Goal: Information Seeking & Learning: Learn about a topic

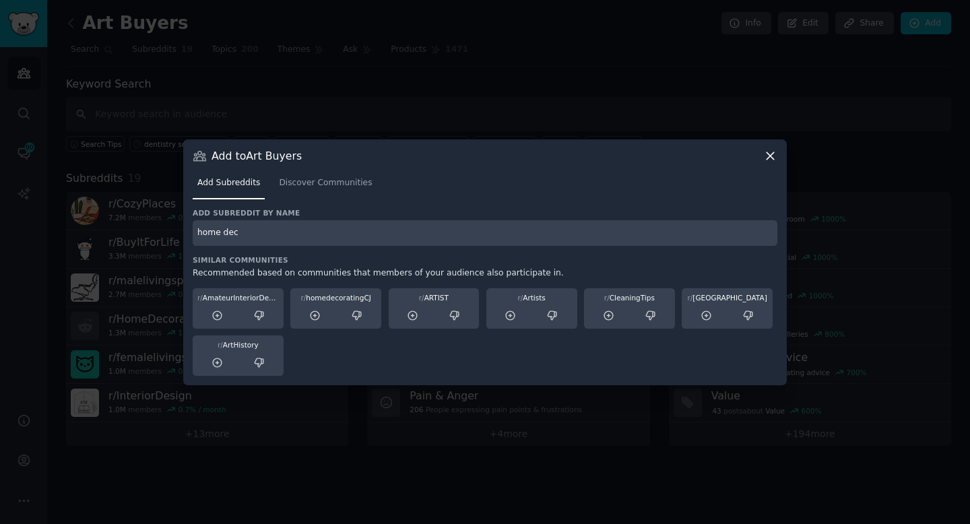
click at [774, 152] on icon at bounding box center [770, 156] width 14 height 14
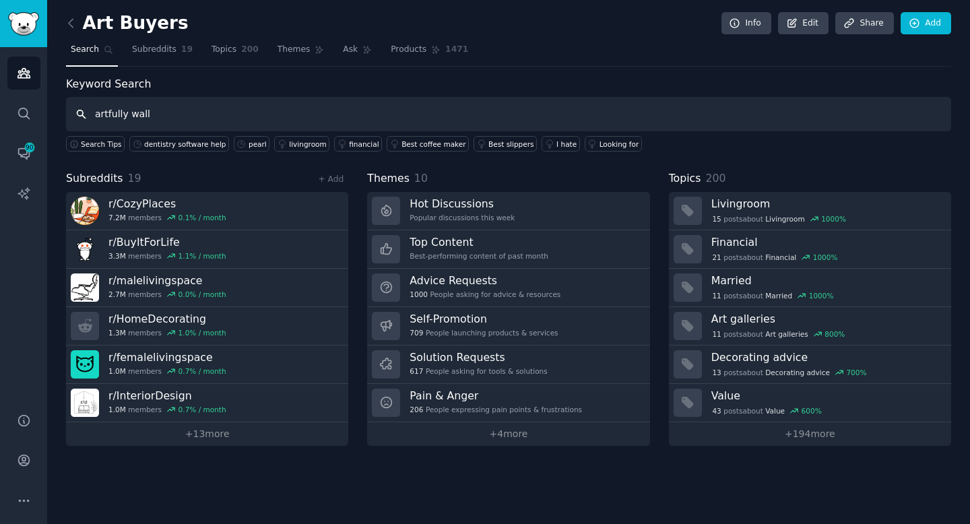
type input "artfully wall"
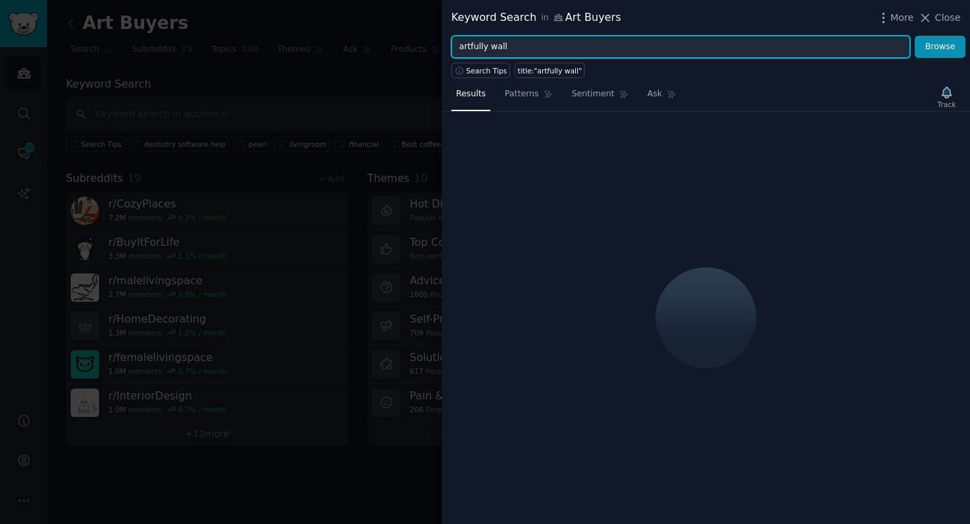
click at [526, 42] on input "artfully wall" at bounding box center [680, 47] width 459 height 23
type input "artfully walls"
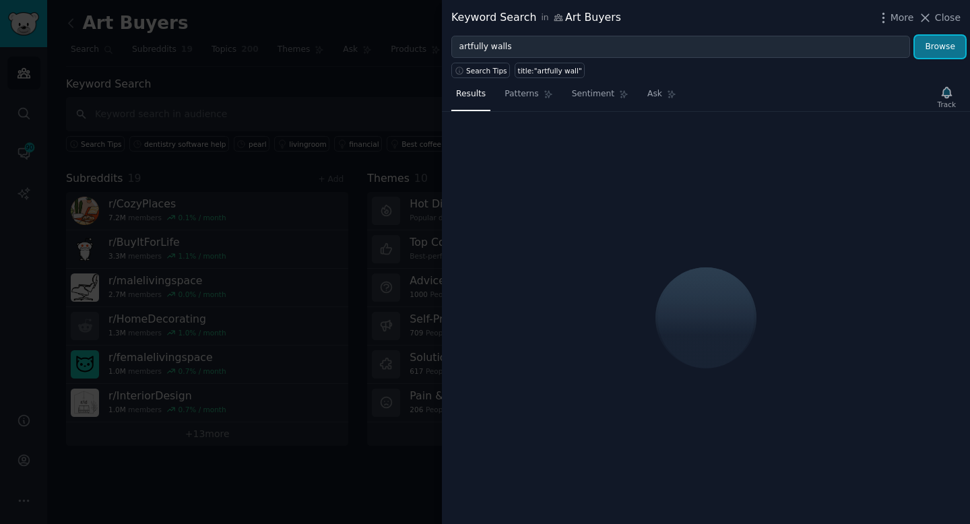
click at [941, 55] on button "Browse" at bounding box center [940, 47] width 51 height 23
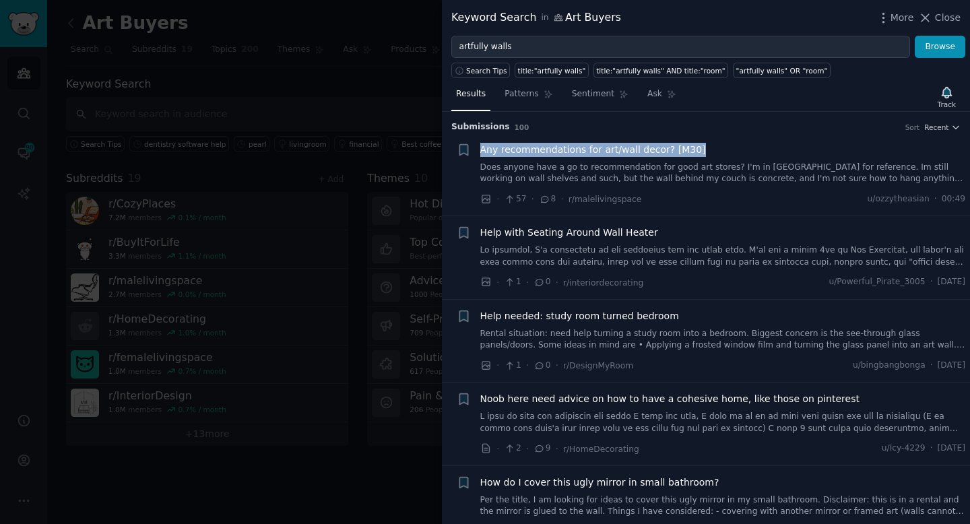
scroll to position [10, 0]
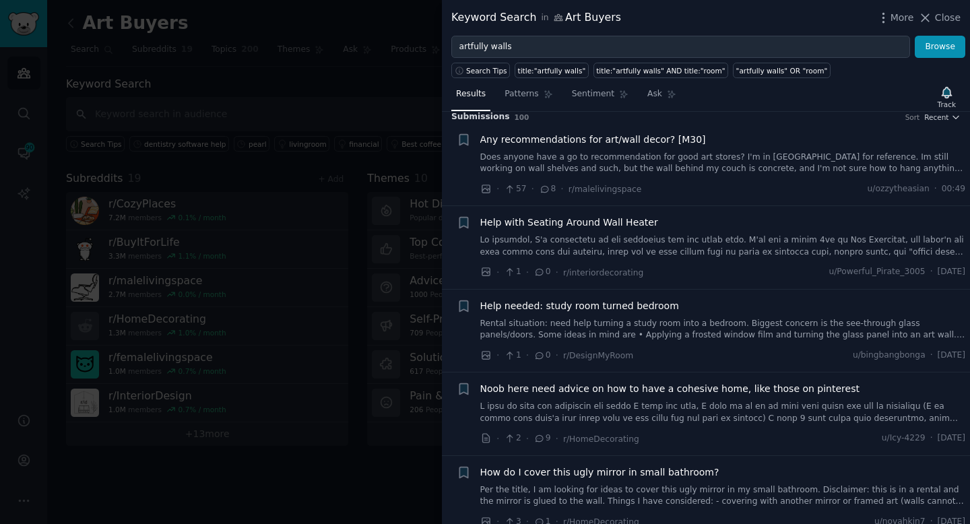
click at [727, 270] on div "· 1 · 0 · r/interiordecorating u/Powerful_Pirate_3005 · [DATE]" at bounding box center [723, 272] width 486 height 14
click at [694, 230] on div "Help with Seating Around Wall Heater" at bounding box center [723, 237] width 486 height 42
click at [645, 236] on link at bounding box center [723, 246] width 486 height 24
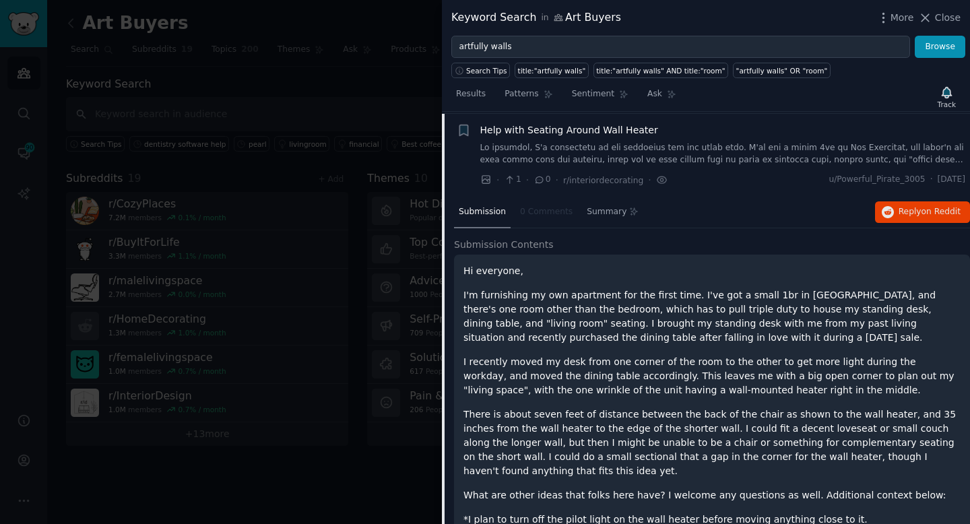
scroll to position [106, 0]
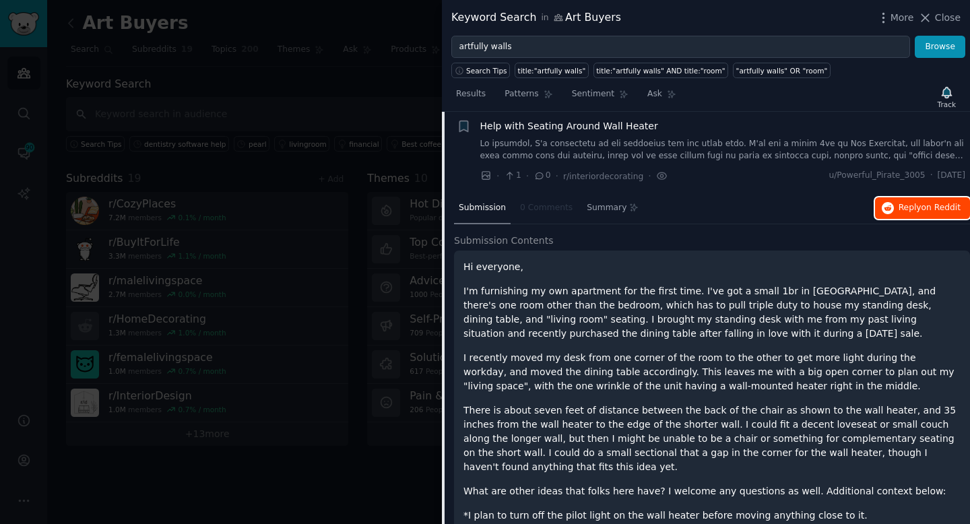
click at [899, 209] on span "Reply on Reddit" at bounding box center [930, 208] width 62 height 12
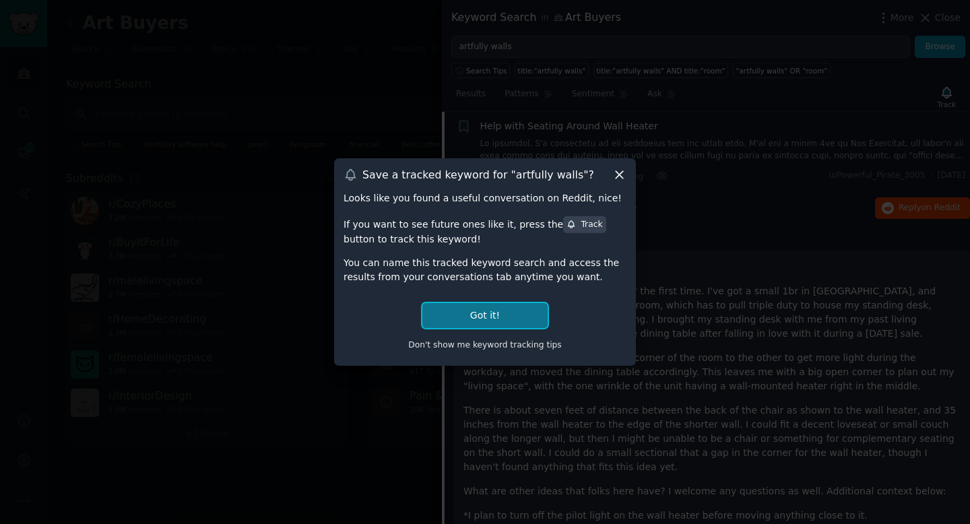
click at [525, 313] on button "Got it!" at bounding box center [484, 315] width 125 height 25
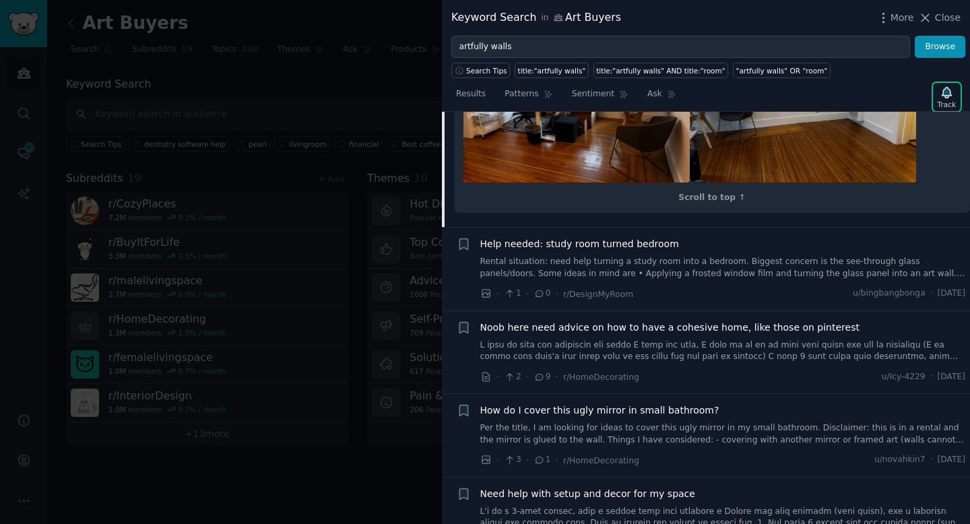
scroll to position [754, 0]
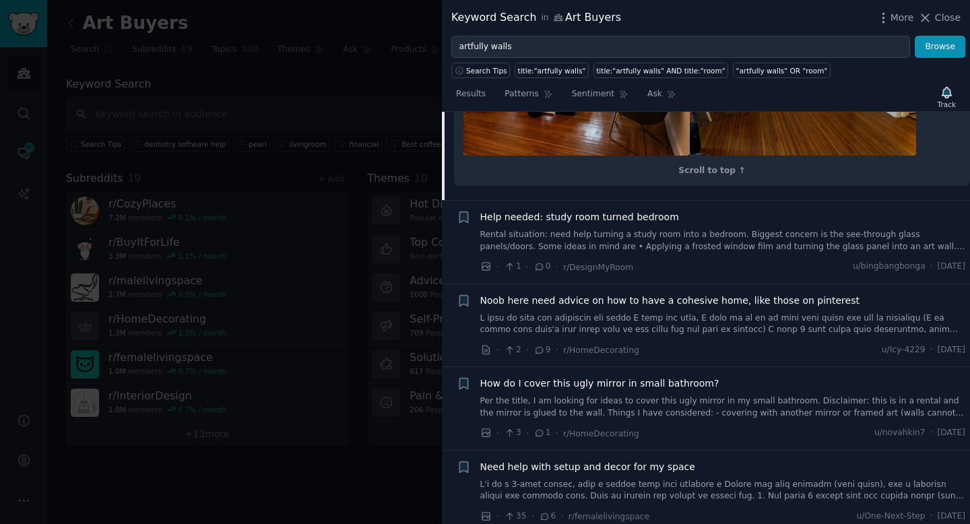
click at [769, 265] on div "· 1 · 0 · r/DesignMyRoom u/bingbangbonga · [DATE]" at bounding box center [723, 267] width 486 height 14
click at [674, 270] on div "· 1 · 0 · r/DesignMyRoom u/bingbangbonga · [DATE]" at bounding box center [723, 267] width 486 height 14
click at [688, 230] on link "Rental situation: need help turning a study room into a bedroom. Biggest concer…" at bounding box center [723, 241] width 486 height 24
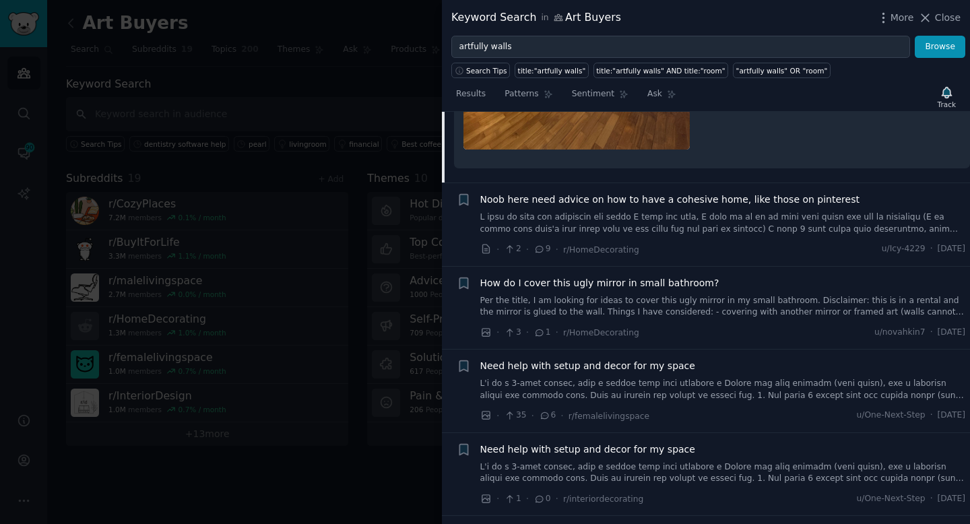
scroll to position [1138, 0]
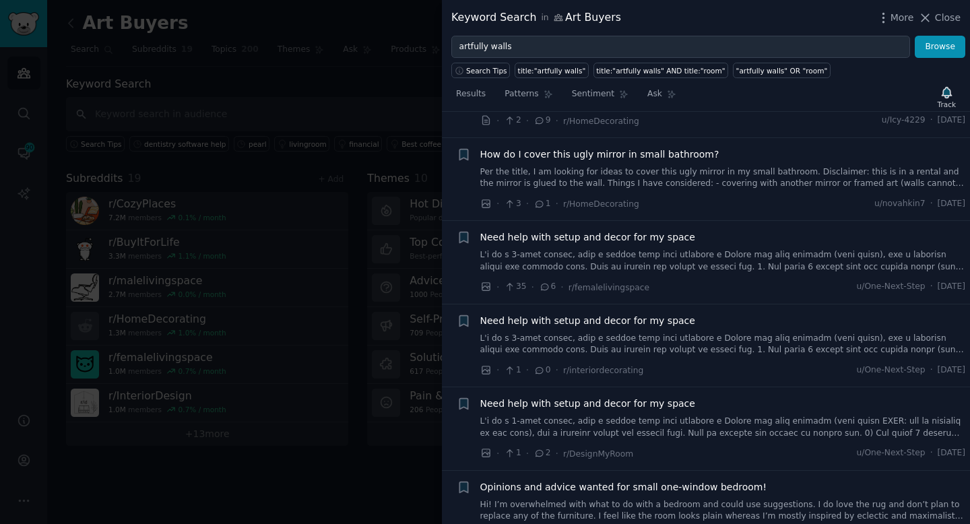
click at [730, 276] on div "Need help with setup and decor for my space · 35 · 6 · r/femalelivingspace u/On…" at bounding box center [723, 262] width 486 height 64
click at [651, 232] on span "Need help with setup and decor for my space" at bounding box center [587, 237] width 215 height 14
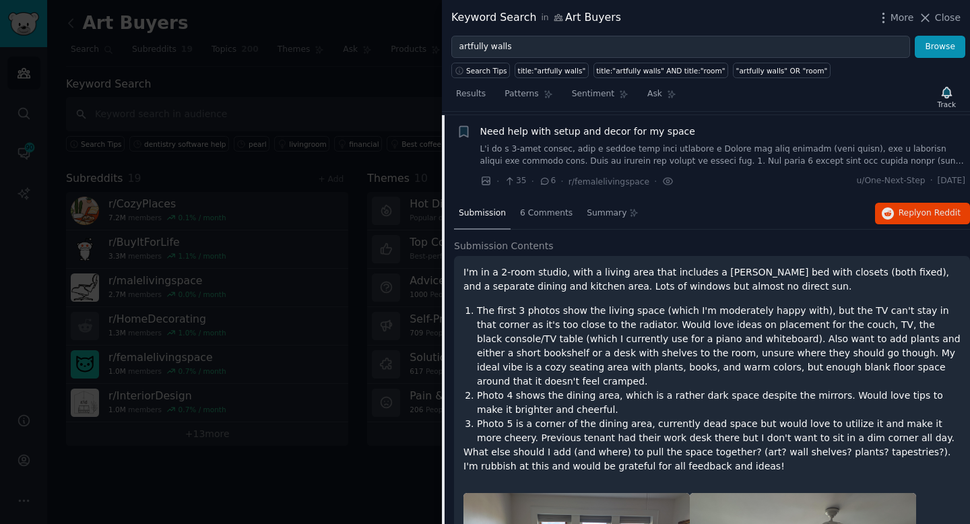
scroll to position [437, 0]
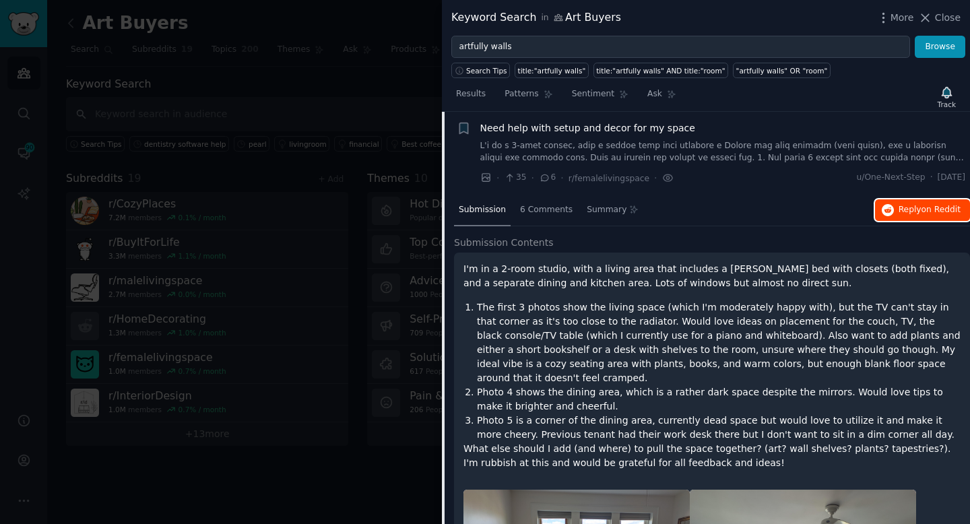
click at [913, 207] on span "Reply on Reddit" at bounding box center [930, 210] width 62 height 12
